Goal: Find specific page/section

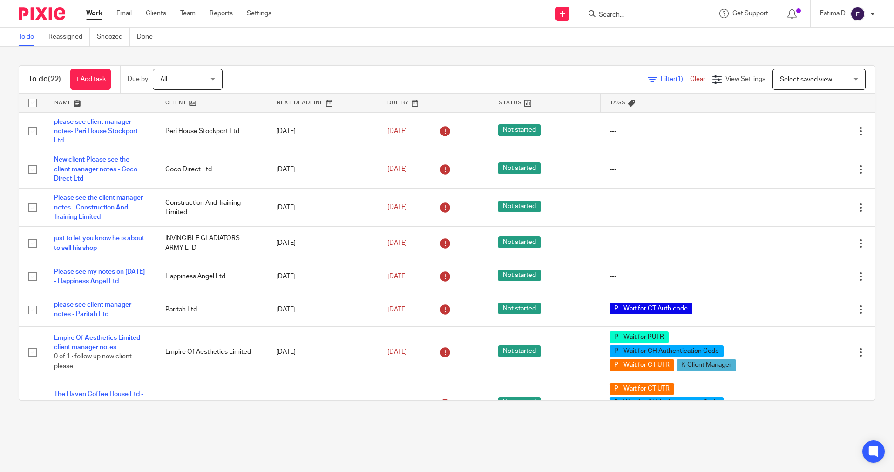
click at [526, 16] on input "Search" at bounding box center [640, 15] width 84 height 8
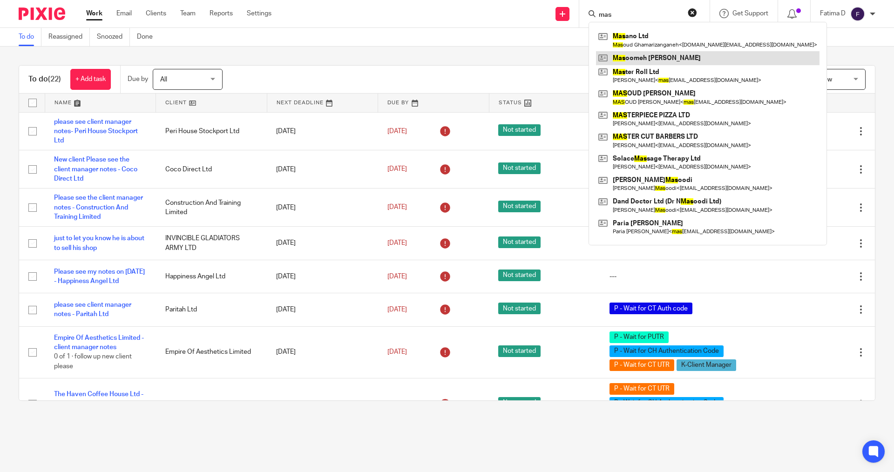
type input "mas"
click at [526, 57] on link at bounding box center [708, 58] width 224 height 14
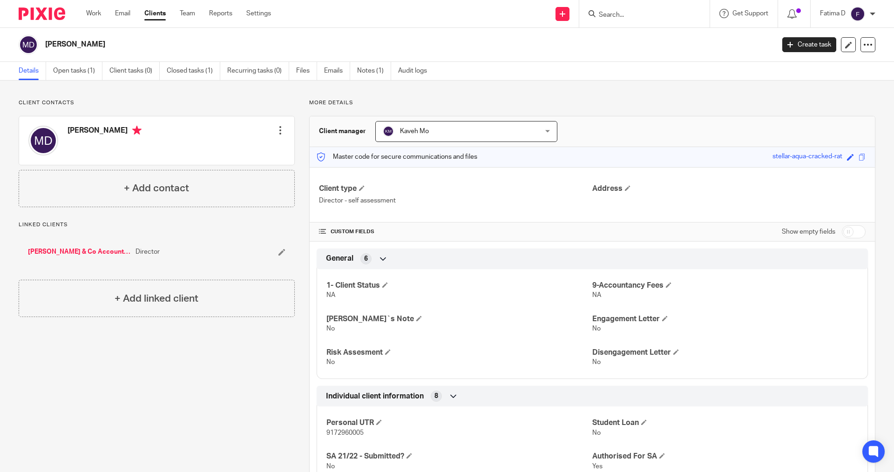
click at [610, 17] on input "Search" at bounding box center [640, 15] width 84 height 8
type input "sas"
click at [642, 46] on link at bounding box center [674, 54] width 157 height 21
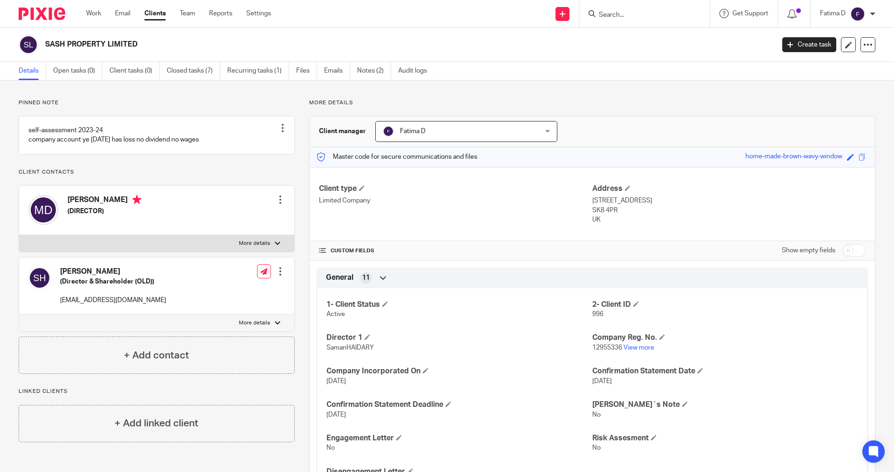
click at [609, 15] on input "Search" at bounding box center [640, 15] width 84 height 8
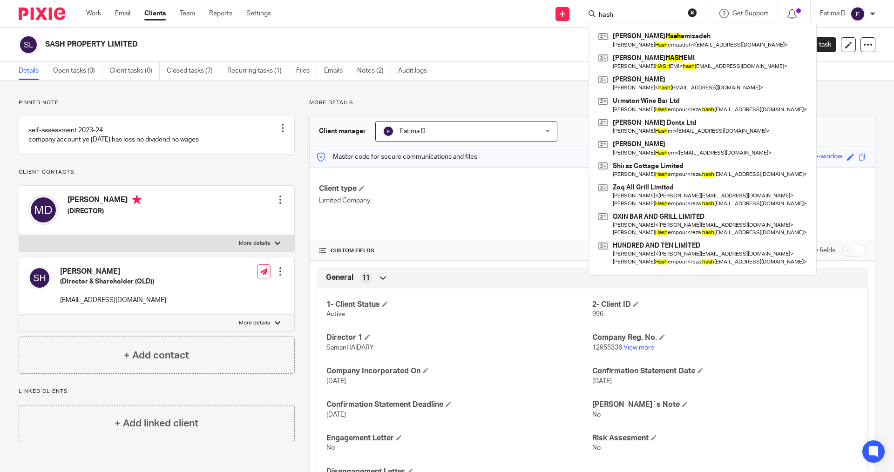
type input "hash"
click at [696, 13] on button "reset" at bounding box center [692, 12] width 9 height 9
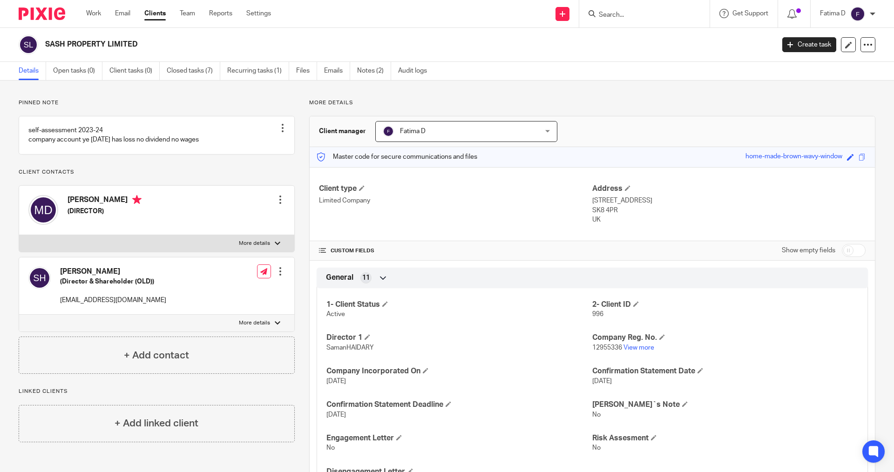
click at [613, 17] on input "Search" at bounding box center [640, 15] width 84 height 8
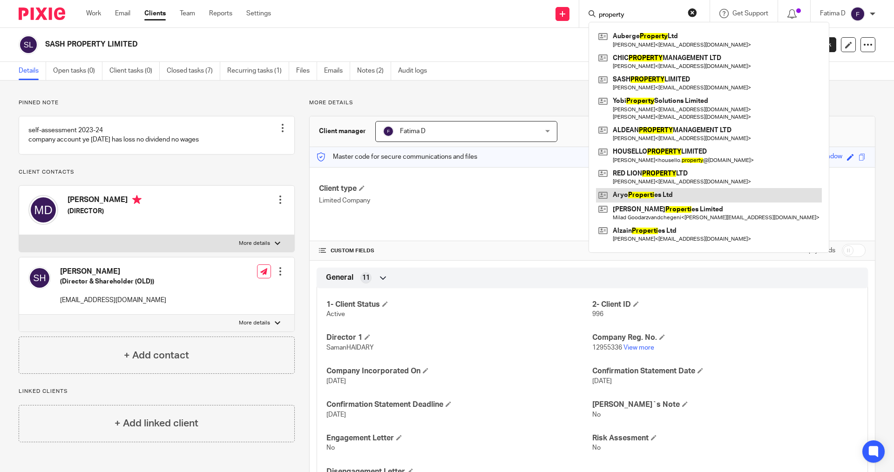
type input "property"
click at [644, 196] on link at bounding box center [709, 195] width 226 height 14
